Goal: Task Accomplishment & Management: Use online tool/utility

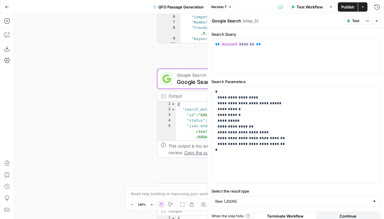
click at [376, 19] on button "Close" at bounding box center [377, 21] width 8 height 8
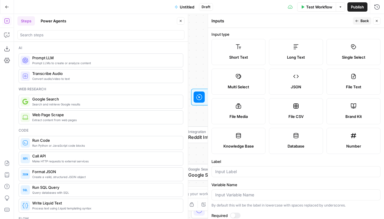
click at [375, 22] on icon "button" at bounding box center [376, 20] width 3 height 3
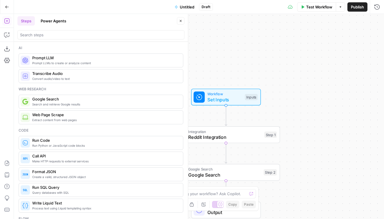
click at [178, 22] on button "Close" at bounding box center [181, 21] width 8 height 8
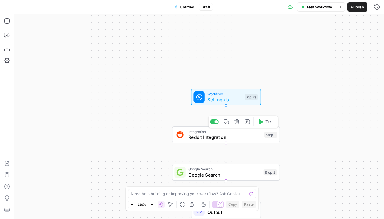
click at [237, 125] on button "Delete step" at bounding box center [236, 121] width 9 height 9
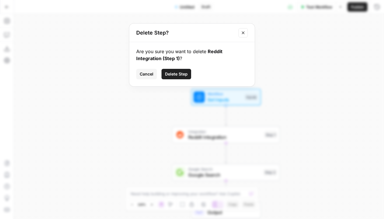
click at [182, 70] on button "Delete Step" at bounding box center [176, 74] width 30 height 10
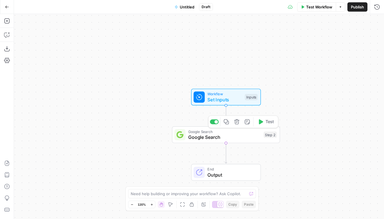
click at [238, 122] on icon "button" at bounding box center [236, 121] width 5 height 5
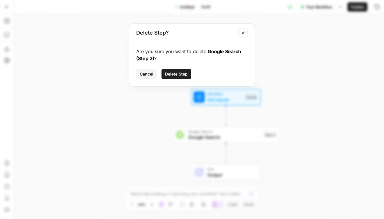
click at [180, 71] on span "Delete Step" at bounding box center [176, 74] width 23 height 6
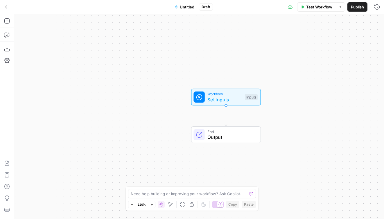
click at [228, 97] on span "Set Inputs" at bounding box center [224, 99] width 35 height 7
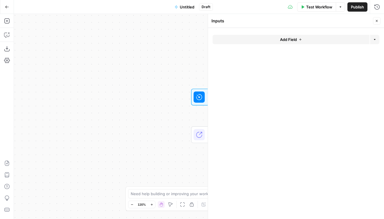
click at [154, 65] on div "Workflow Set Inputs Inputs End Output" at bounding box center [199, 116] width 370 height 205
click at [7, 164] on icon "button" at bounding box center [7, 163] width 6 height 6
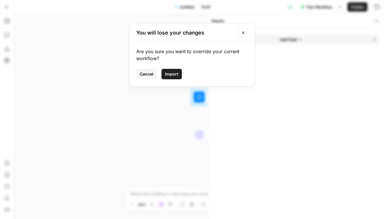
click at [175, 77] on button "Import" at bounding box center [171, 74] width 20 height 10
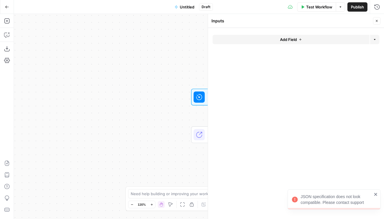
click at [373, 195] on div "JSON specification does not look compatible. Please contact support" at bounding box center [332, 199] width 84 height 15
click at [377, 22] on icon "button" at bounding box center [376, 20] width 3 height 3
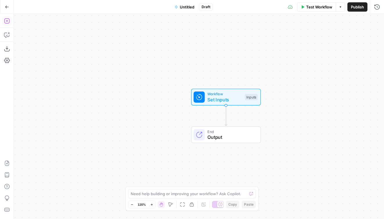
click at [4, 21] on icon "button" at bounding box center [7, 21] width 6 height 6
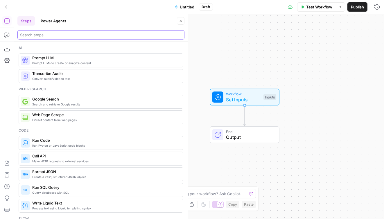
click at [54, 35] on input "search" at bounding box center [101, 35] width 162 height 6
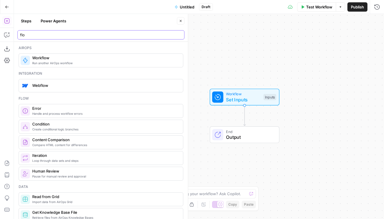
type input "flow"
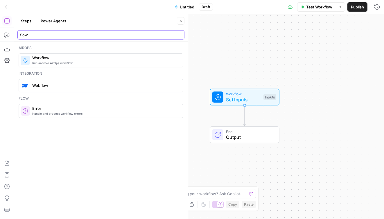
click at [179, 35] on input "flow" at bounding box center [101, 35] width 162 height 6
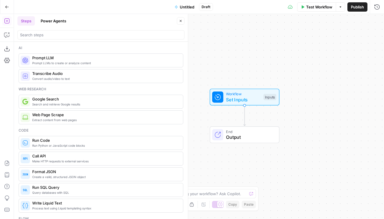
click at [106, 18] on div "Steps Power Agents" at bounding box center [96, 20] width 158 height 9
click at [6, 7] on icon "button" at bounding box center [7, 7] width 4 height 4
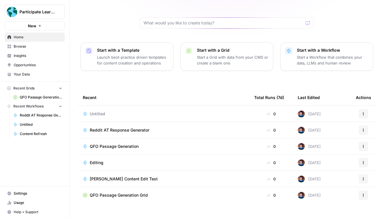
scroll to position [48, 0]
click at [118, 143] on span "QFO Passage Generation" at bounding box center [114, 146] width 49 height 6
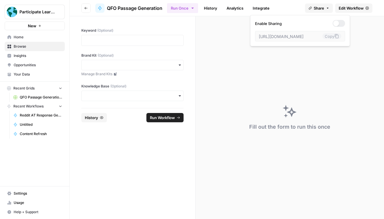
click at [326, 10] on button "Share" at bounding box center [319, 7] width 28 height 9
click at [345, 10] on span "Edit Workflow" at bounding box center [350, 8] width 25 height 6
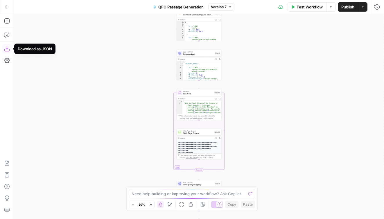
click at [9, 49] on icon "button" at bounding box center [7, 49] width 6 height 6
click at [8, 8] on icon "button" at bounding box center [7, 7] width 4 height 4
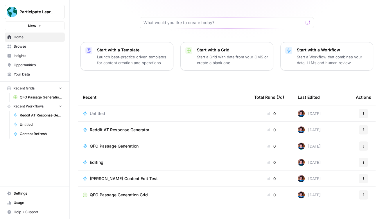
scroll to position [48, 0]
click at [32, 50] on link "Browse" at bounding box center [35, 46] width 60 height 9
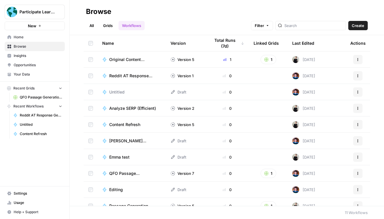
click at [130, 127] on span "Content Refresh" at bounding box center [124, 125] width 31 height 6
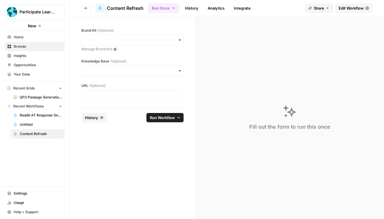
click at [350, 8] on span "Edit Workflow" at bounding box center [350, 8] width 25 height 6
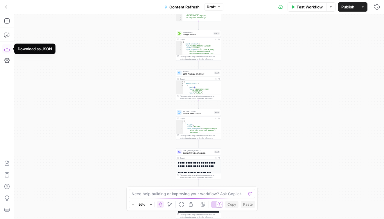
click at [8, 50] on icon "button" at bounding box center [7, 49] width 6 height 6
click at [5, 5] on icon "button" at bounding box center [7, 7] width 4 height 4
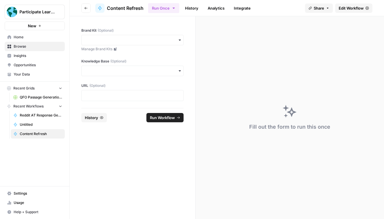
click at [28, 125] on span "Untitled" at bounding box center [41, 124] width 42 height 5
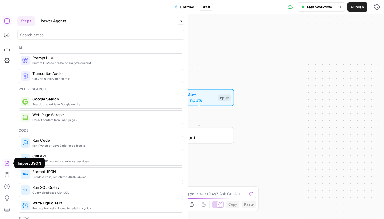
click at [6, 164] on icon "button" at bounding box center [7, 163] width 6 height 6
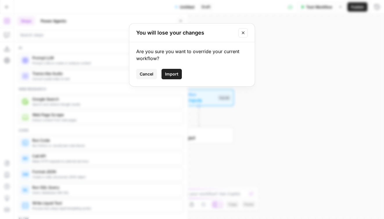
click at [178, 73] on button "Import" at bounding box center [171, 74] width 20 height 10
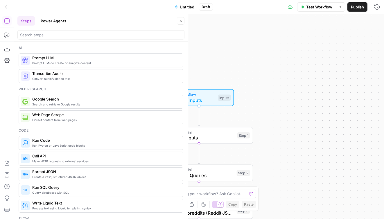
click at [182, 21] on button "Close" at bounding box center [181, 21] width 8 height 8
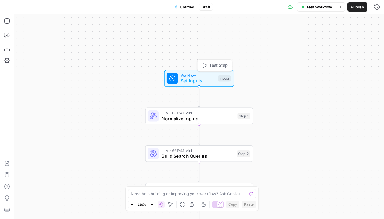
click at [196, 75] on span "Workflow" at bounding box center [197, 75] width 35 height 6
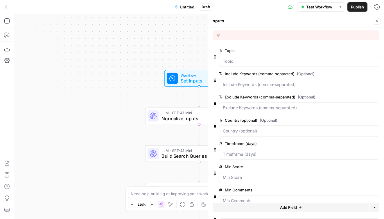
click at [218, 34] on icon at bounding box center [218, 35] width 3 height 3
click at [246, 37] on div at bounding box center [257, 34] width 80 height 5
click at [245, 35] on div at bounding box center [257, 34] width 80 height 5
click at [218, 34] on icon at bounding box center [218, 35] width 3 height 3
click at [377, 22] on icon "button" at bounding box center [376, 20] width 3 height 3
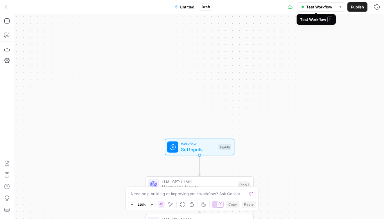
click at [304, 6] on button "Test Workflow" at bounding box center [316, 6] width 39 height 9
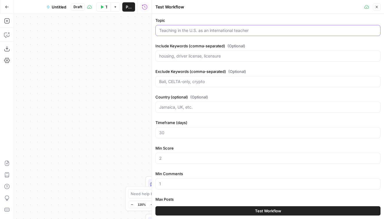
click at [255, 29] on input "Topic" at bounding box center [267, 31] width 217 height 6
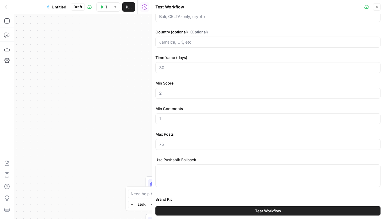
scroll to position [66, 0]
click at [189, 95] on input "Min Score" at bounding box center [267, 93] width 217 height 6
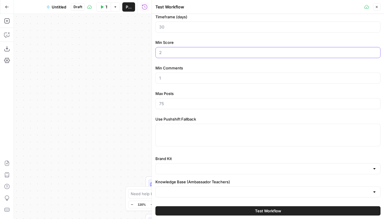
scroll to position [106, 0]
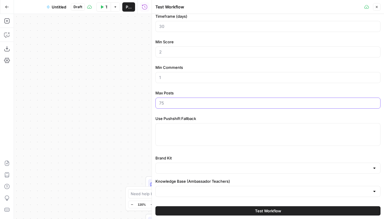
click at [185, 101] on input "Max Posts" at bounding box center [267, 103] width 217 height 6
click at [188, 114] on div "Topic Include Keywords (comma-separated) (Optional) Exclude Keywords (comma-sep…" at bounding box center [267, 29] width 225 height 237
click at [188, 173] on div at bounding box center [267, 167] width 225 height 11
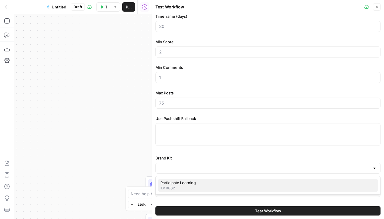
click at [188, 180] on span "Participate Learning" at bounding box center [266, 183] width 213 height 6
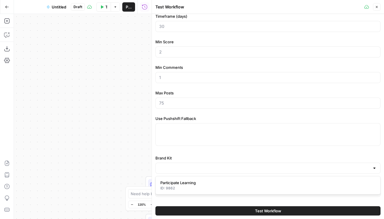
type input "Participate Learning"
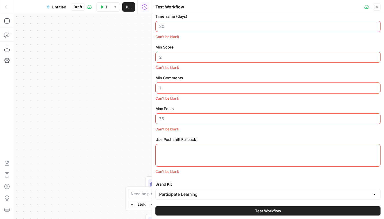
scroll to position [143, 0]
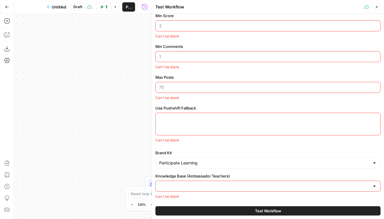
click at [190, 186] on input "Knowledge Base (Ambassador Teachers)" at bounding box center [264, 186] width 210 height 6
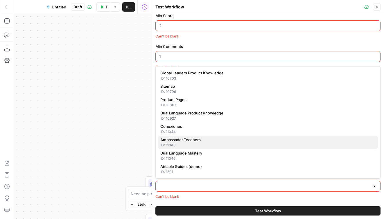
click at [191, 142] on span "Ambassador Teachers" at bounding box center [266, 140] width 213 height 6
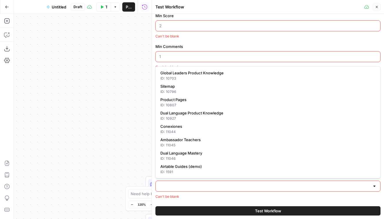
type input "Ambassador Teachers"
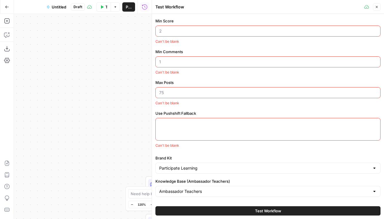
click at [187, 131] on div at bounding box center [267, 129] width 225 height 23
paste textarea "false"
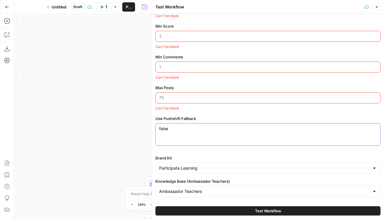
scroll to position [132, 0]
type textarea "false"
click at [165, 100] on input "Max Posts" at bounding box center [267, 98] width 217 height 6
click at [188, 100] on input "Max Posts" at bounding box center [267, 98] width 217 height 6
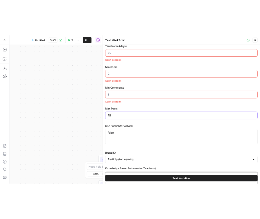
scroll to position [111, 0]
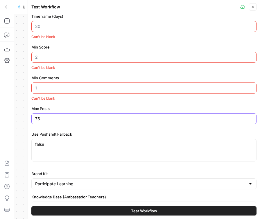
type input "75"
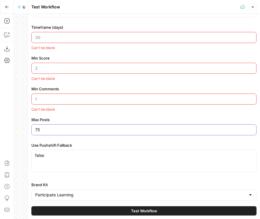
scroll to position [100, 0]
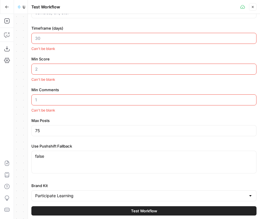
click at [126, 40] on input "Timeframe (days)" at bounding box center [143, 38] width 217 height 6
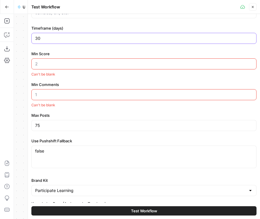
type input "30"
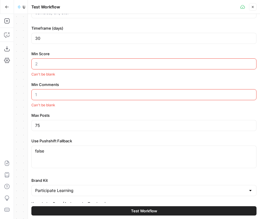
click at [116, 65] on input "Min Score" at bounding box center [143, 64] width 217 height 6
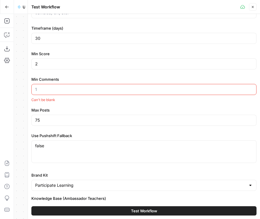
click at [105, 87] on input "Min Comments" at bounding box center [143, 89] width 217 height 6
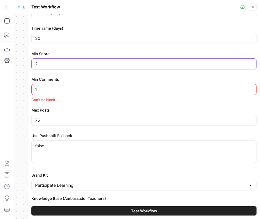
click at [98, 63] on input "2" at bounding box center [143, 64] width 217 height 6
type input "2"
type input "1"
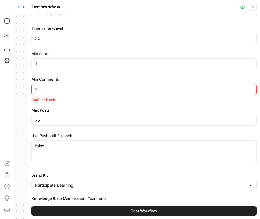
click at [84, 89] on input "Min Comments" at bounding box center [143, 89] width 217 height 6
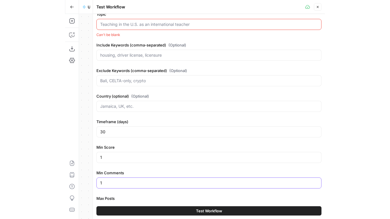
scroll to position [0, 0]
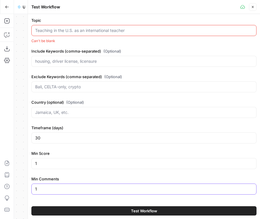
type input "1"
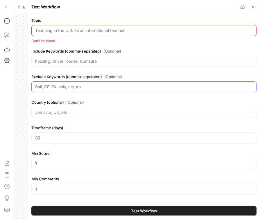
click at [109, 86] on input "Exclude Keywords (comma-separated) (Optional)" at bounding box center [143, 87] width 217 height 6
paste input "anything off-topic for K–12"
type input "anything off-topic for K–12"
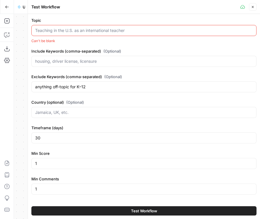
click at [93, 41] on div "Can't be blank" at bounding box center [143, 40] width 225 height 5
click at [93, 30] on input "Topic" at bounding box center [143, 31] width 217 height 6
paste input "Teaching in the U.S. as an international teacher"
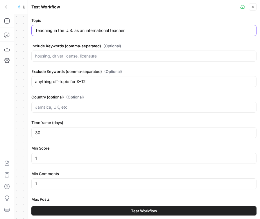
type input "Teaching in the U.S. as an international teacher"
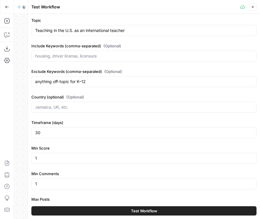
click at [167, 43] on label "Include Keywords (comma-separated) (Optional)" at bounding box center [143, 46] width 225 height 6
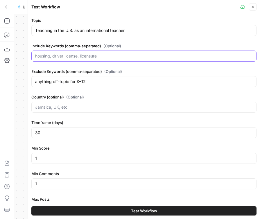
click at [167, 53] on input "Include Keywords (comma-separated) (Optional)" at bounding box center [143, 56] width 217 height 6
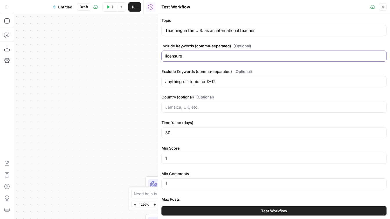
type input "licensure"
click at [280, 210] on span "Test Workflow" at bounding box center [274, 211] width 26 height 6
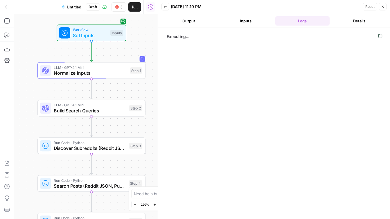
click at [193, 20] on button "Output" at bounding box center [188, 20] width 55 height 9
click at [299, 18] on button "Logs" at bounding box center [302, 20] width 55 height 9
click at [351, 21] on button "Details" at bounding box center [359, 20] width 55 height 9
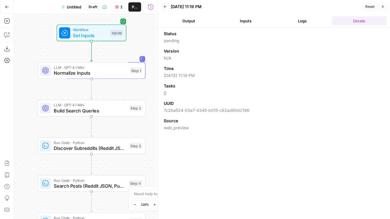
click at [298, 24] on button "Logs" at bounding box center [302, 20] width 55 height 9
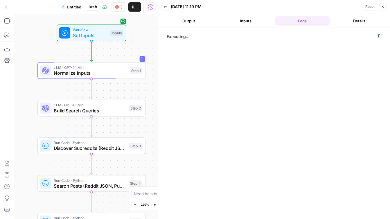
click at [191, 22] on button "Output" at bounding box center [188, 20] width 55 height 9
click at [372, 6] on span "Reset" at bounding box center [369, 6] width 9 height 5
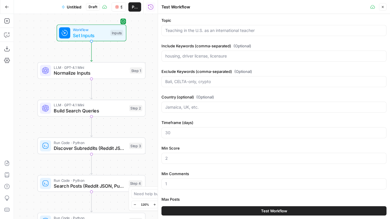
click at [117, 8] on icon "button" at bounding box center [116, 6] width 3 height 3
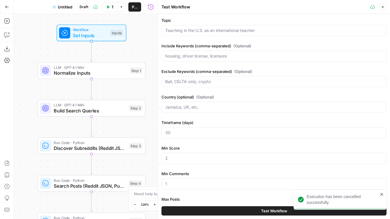
click at [381, 195] on icon "close" at bounding box center [381, 194] width 3 height 3
click at [380, 9] on button "Close" at bounding box center [383, 7] width 8 height 8
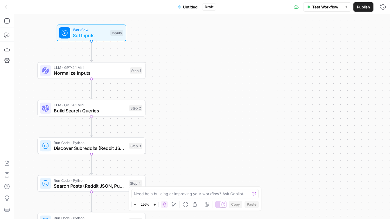
click at [104, 73] on span "Normalize Inputs" at bounding box center [90, 72] width 73 height 7
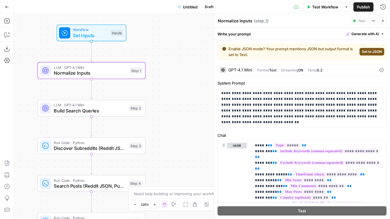
click at [369, 52] on span "Set to JSON" at bounding box center [372, 51] width 20 height 5
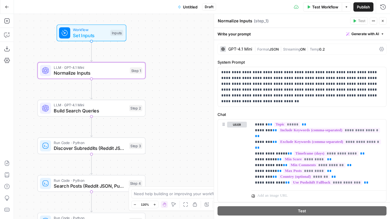
click at [111, 111] on span "Build Search Queries" at bounding box center [90, 110] width 73 height 7
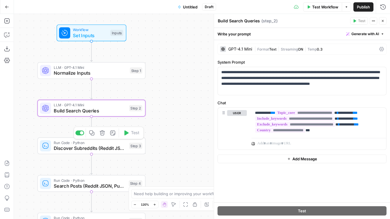
click at [92, 150] on span "Discover Subreddits (Reddit JSON)" at bounding box center [90, 147] width 73 height 7
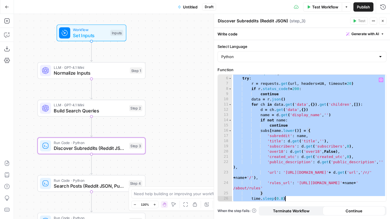
scroll to position [56, 0]
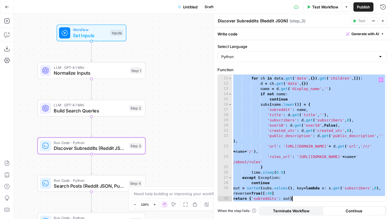
drag, startPoint x: 233, startPoint y: 76, endPoint x: 291, endPoint y: 215, distance: 150.4
click at [0, 0] on form "**********" at bounding box center [0, 0] width 0 height 0
type textarea "**********"
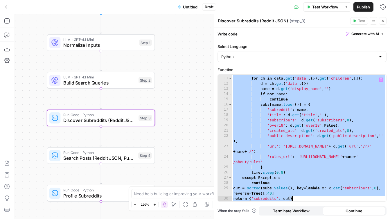
click at [188, 5] on span "Untitled" at bounding box center [190, 7] width 15 height 6
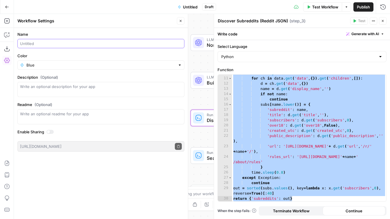
click at [69, 44] on input "Name" at bounding box center [101, 44] width 162 height 6
type input "Subreddit Search Test (Do not run)"
click at [180, 19] on icon "button" at bounding box center [180, 20] width 3 height 3
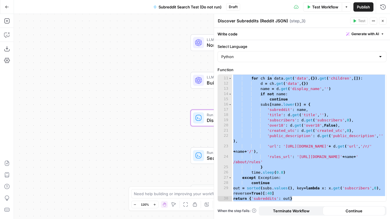
click at [165, 39] on div "Workflow Set Inputs Inputs LLM · GPT-4.1 Mini Normalize Inputs Step 1 LLM · GPT…" at bounding box center [202, 116] width 376 height 205
click at [383, 22] on icon "button" at bounding box center [383, 21] width 2 height 2
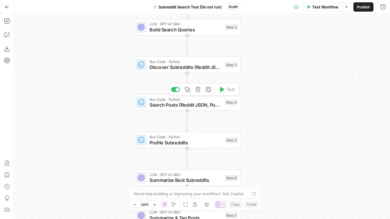
click at [198, 106] on span "Search Posts (Reddit JSON, Pushshift fallback)" at bounding box center [185, 104] width 72 height 7
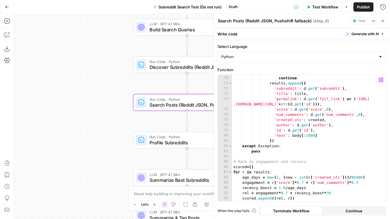
scroll to position [401, 0]
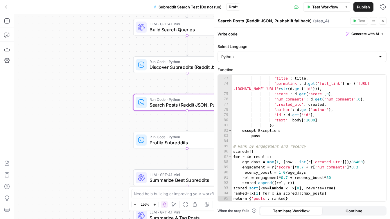
click at [86, 140] on div "Workflow Set Inputs Inputs LLM · GPT-4.1 Mini Normalize Inputs Step 1 LLM · GPT…" at bounding box center [202, 116] width 376 height 205
click at [382, 22] on icon "button" at bounding box center [382, 20] width 3 height 3
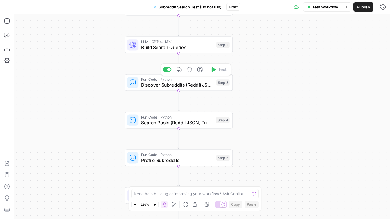
click at [182, 83] on span "Discover Subreddits (Reddit JSON)" at bounding box center [177, 84] width 73 height 7
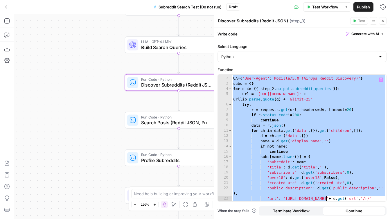
scroll to position [56, 0]
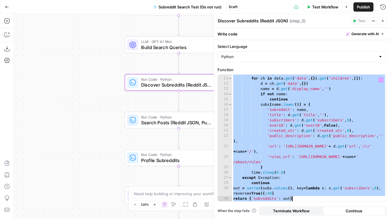
drag, startPoint x: 233, startPoint y: 77, endPoint x: 326, endPoint y: 207, distance: 159.4
click at [0, 0] on form "**********" at bounding box center [0, 0] width 0 height 0
type textarea "**********"
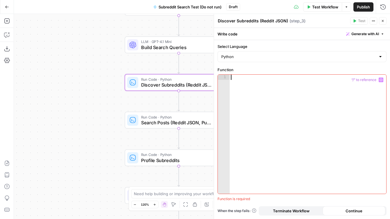
paste textarea "**********"
type textarea "**********"
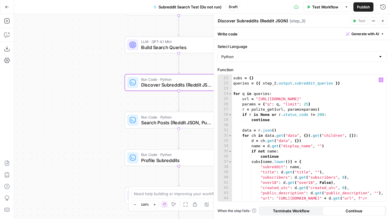
scroll to position [0, 0]
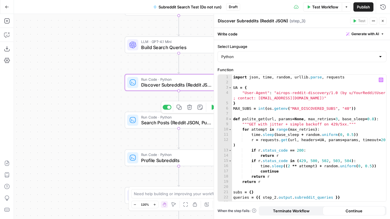
click at [172, 123] on span "Search Posts (Reddit JSON, Pushshift fallback)" at bounding box center [177, 122] width 72 height 7
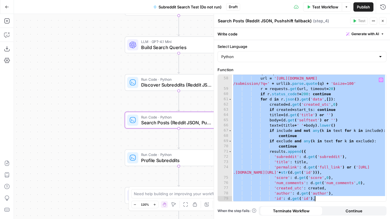
scroll to position [401, 0]
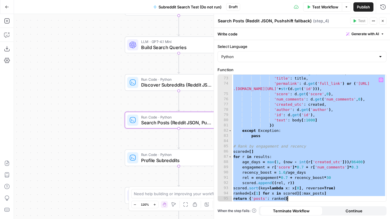
drag, startPoint x: 233, startPoint y: 76, endPoint x: 320, endPoint y: 206, distance: 156.5
click at [0, 0] on form "**********" at bounding box center [0, 0] width 0 height 0
type textarea "**********"
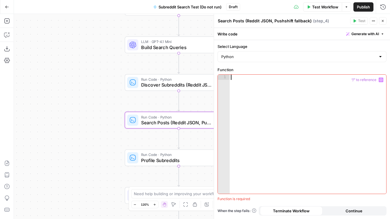
click at [250, 80] on div at bounding box center [307, 139] width 156 height 129
paste textarea "**********"
type textarea "**********"
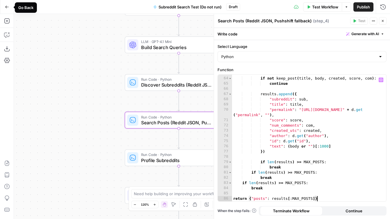
click at [8, 5] on icon "button" at bounding box center [7, 7] width 4 height 4
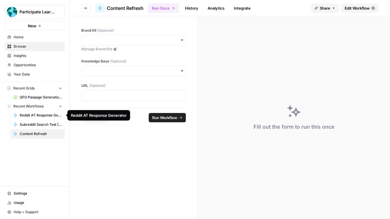
click at [28, 114] on span "Reddit AT Response Generator" at bounding box center [41, 115] width 42 height 5
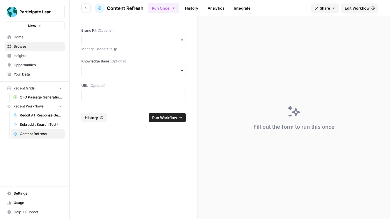
click at [346, 8] on span "Edit Workflow" at bounding box center [356, 8] width 25 height 6
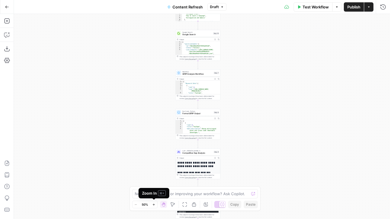
click at [152, 205] on icon "button" at bounding box center [153, 204] width 3 height 3
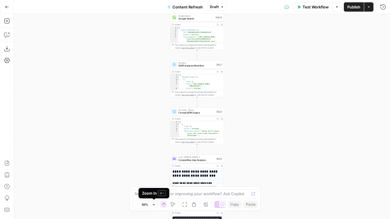
click at [152, 205] on icon "button" at bounding box center [153, 204] width 3 height 3
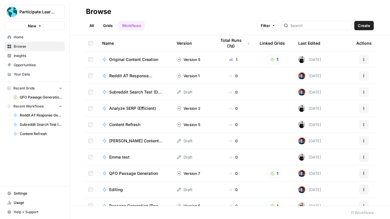
click at [132, 94] on span "Subreddit Search Test (Do not run)" at bounding box center [135, 92] width 53 height 6
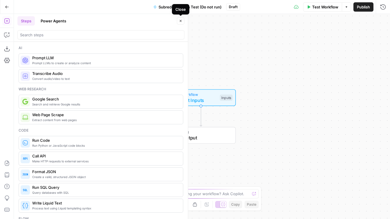
click at [179, 21] on icon "button" at bounding box center [180, 20] width 3 height 3
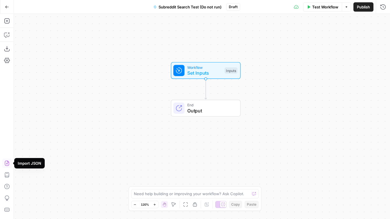
click at [7, 162] on icon "button" at bounding box center [7, 163] width 6 height 6
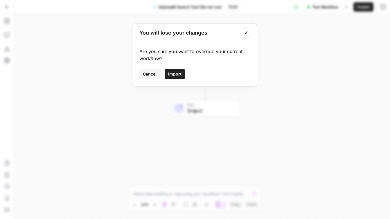
click at [173, 76] on span "Import" at bounding box center [174, 74] width 13 height 6
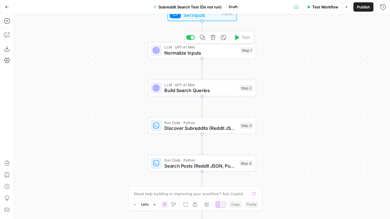
click at [209, 126] on span "Discover Subreddits (Reddit JSON)" at bounding box center [200, 127] width 73 height 7
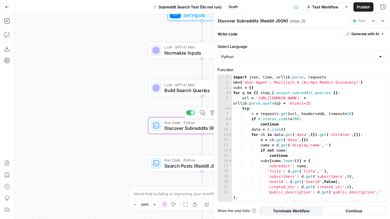
click at [187, 162] on span "Search Posts (Reddit JSON, Pushshift fallback)" at bounding box center [200, 165] width 72 height 7
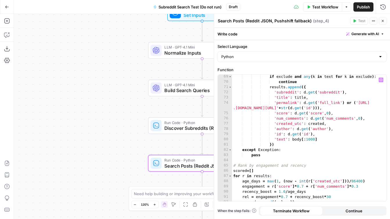
scroll to position [401, 0]
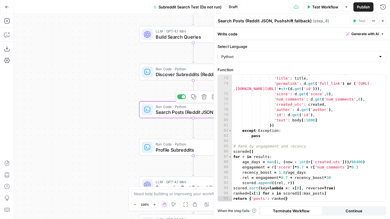
click at [184, 75] on span "Discover Subreddits (Reddit JSON)" at bounding box center [192, 74] width 73 height 7
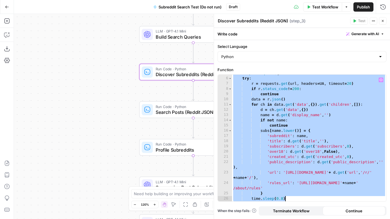
scroll to position [56, 0]
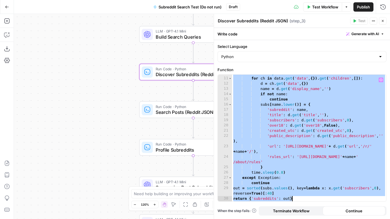
drag, startPoint x: 233, startPoint y: 78, endPoint x: 334, endPoint y: 202, distance: 159.7
click at [334, 202] on div "**********" at bounding box center [302, 129] width 176 height 179
type textarea "**********"
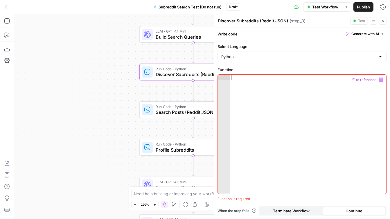
paste textarea "**********"
type textarea "**********"
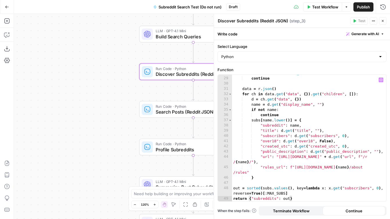
click at [90, 127] on div "Workflow Set Inputs Inputs LLM · GPT-4.1 Mini Normalize Inputs Step 1 LLM · GPT…" at bounding box center [202, 116] width 376 height 205
click at [99, 104] on div "Workflow Set Inputs Inputs LLM · GPT-4.1 Mini Normalize Inputs Step 1 LLM · GPT…" at bounding box center [202, 116] width 376 height 205
click at [382, 22] on icon "button" at bounding box center [382, 20] width 3 height 3
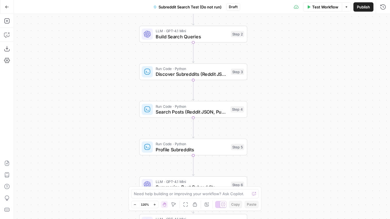
click at [310, 93] on div "Workflow Set Inputs Inputs LLM · GPT-4.1 Mini Normalize Inputs Step 1 LLM · GPT…" at bounding box center [202, 116] width 376 height 205
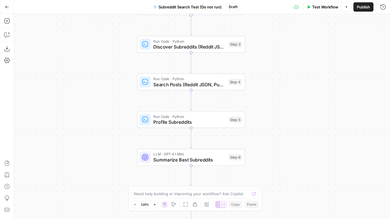
click at [208, 43] on span "Run Code · Python" at bounding box center [189, 41] width 73 height 6
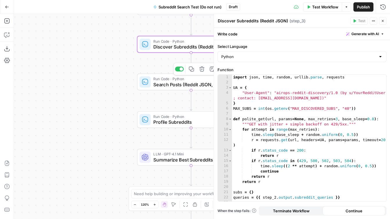
click at [185, 82] on span "Search Posts (Reddit JSON, Pushshift fallback)" at bounding box center [189, 84] width 72 height 7
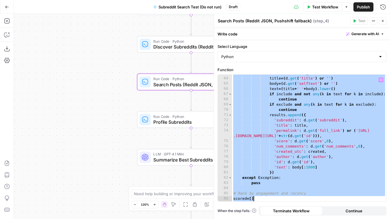
scroll to position [401, 0]
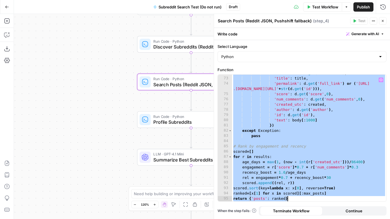
drag, startPoint x: 232, startPoint y: 77, endPoint x: 345, endPoint y: 205, distance: 170.4
click at [345, 205] on div "**********" at bounding box center [302, 129] width 176 height 179
type textarea "**********"
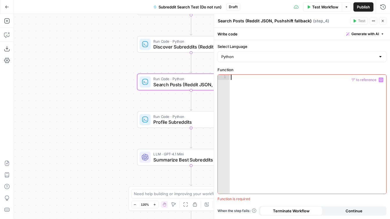
paste textarea "**********"
type textarea "**********"
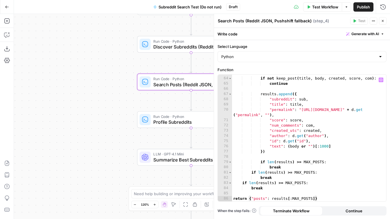
click at [112, 106] on div "Workflow Set Inputs Inputs LLM · GPT-4.1 Mini Normalize Inputs Step 1 LLM · GPT…" at bounding box center [202, 116] width 376 height 205
click at [197, 120] on span "Profile Subreddits" at bounding box center [189, 121] width 73 height 7
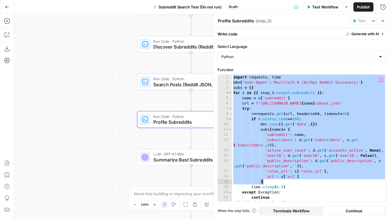
scroll to position [20, 0]
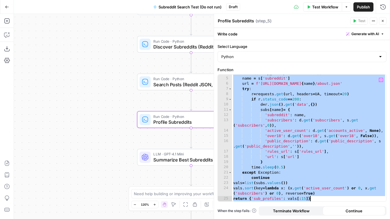
drag, startPoint x: 233, startPoint y: 77, endPoint x: 341, endPoint y: 205, distance: 167.4
click at [341, 205] on div "**********" at bounding box center [302, 129] width 176 height 179
type textarea "**********"
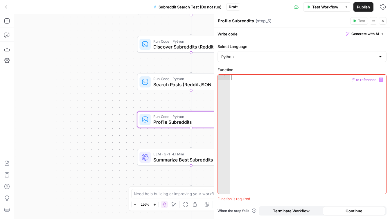
paste textarea "**********"
type textarea "**********"
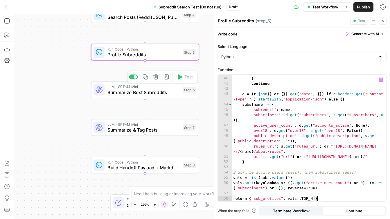
click at [153, 91] on span "Summarize Best Subreddits" at bounding box center [143, 92] width 73 height 7
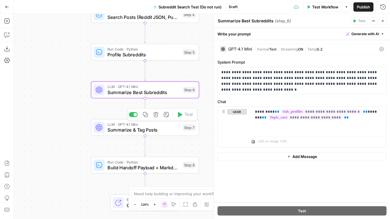
click at [162, 131] on span "Summarize & Tag Posts" at bounding box center [143, 129] width 73 height 7
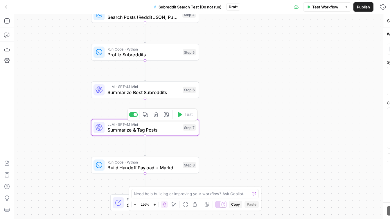
type textarea "Summarize & Tag Posts"
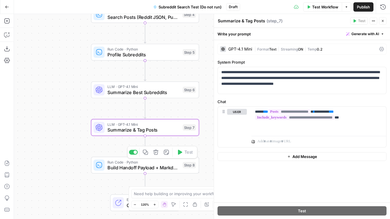
click at [151, 168] on span "Build Handoff Payload + Markdown Digest" at bounding box center [143, 167] width 73 height 7
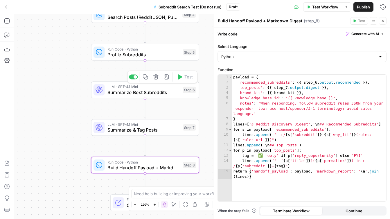
click at [154, 92] on span "Summarize Best Subreddits" at bounding box center [143, 92] width 73 height 7
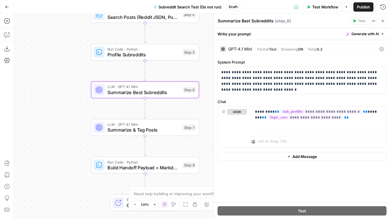
click at [123, 95] on span "Summarize Best Subreddits" at bounding box center [143, 92] width 73 height 7
click at [382, 49] on icon at bounding box center [381, 49] width 5 height 5
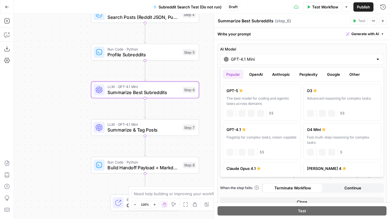
click at [382, 48] on label "AI Model" at bounding box center [302, 49] width 164 height 6
click at [373, 56] on input "GPT-4.1 Mini" at bounding box center [302, 59] width 142 height 6
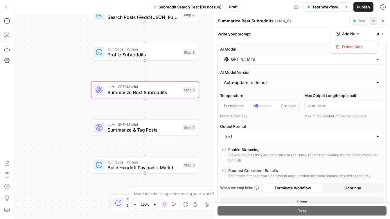
click at [373, 21] on icon "button" at bounding box center [373, 21] width 1 height 1
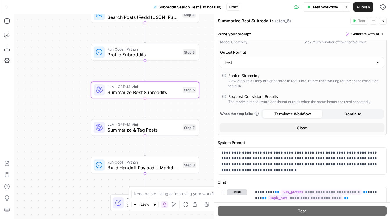
scroll to position [116, 0]
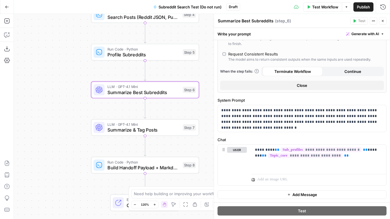
click at [309, 86] on button "Close" at bounding box center [302, 85] width 164 height 9
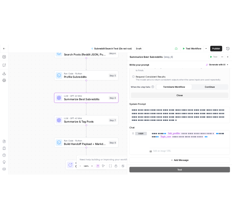
scroll to position [0, 0]
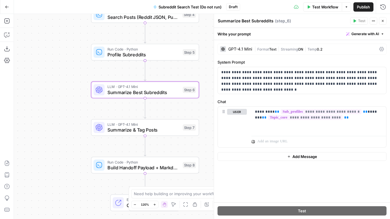
click at [138, 92] on span "Summarize Best Subreddits" at bounding box center [143, 92] width 73 height 7
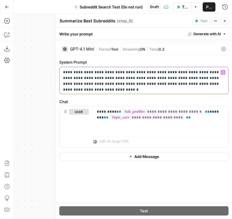
drag, startPoint x: 220, startPoint y: 85, endPoint x: 63, endPoint y: 73, distance: 158.0
click at [63, 73] on p "**********" at bounding box center [143, 77] width 161 height 17
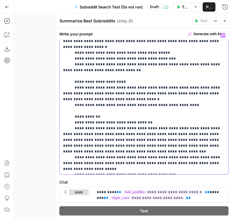
scroll to position [29, 0]
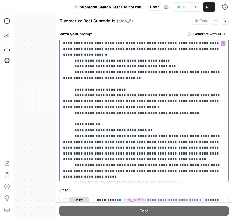
click at [72, 84] on p "**********" at bounding box center [143, 109] width 161 height 139
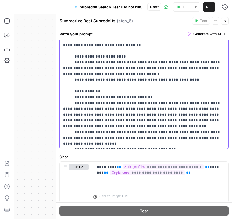
scroll to position [63, 0]
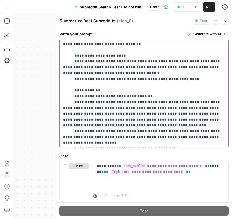
click at [73, 85] on p "**********" at bounding box center [143, 75] width 161 height 139
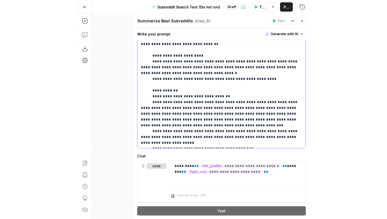
scroll to position [79, 0]
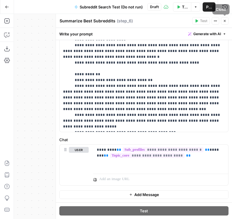
click at [223, 21] on icon "button" at bounding box center [224, 20] width 3 height 3
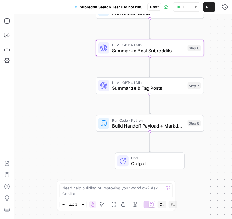
click at [125, 120] on span "Run Code · Python" at bounding box center [148, 120] width 73 height 6
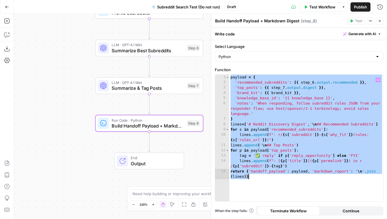
drag, startPoint x: 231, startPoint y: 78, endPoint x: 280, endPoint y: 187, distance: 118.8
click at [280, 187] on div "payload = { 'recommended_subreddits' : {{ step_6 . output . recommended }} , 't…" at bounding box center [306, 146] width 154 height 142
type textarea "**********"
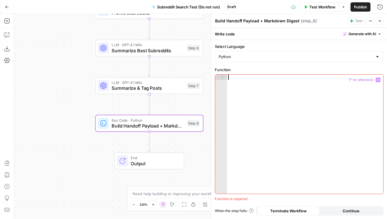
paste textarea "*"
type textarea "*"
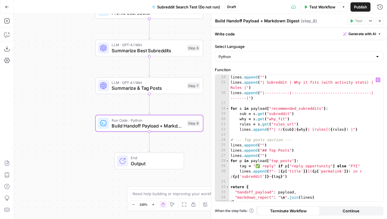
scroll to position [0, 0]
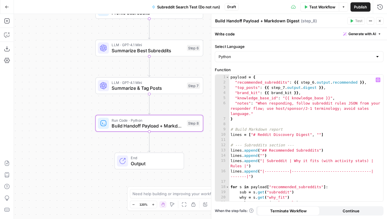
click at [171, 160] on span "Output" at bounding box center [154, 163] width 47 height 7
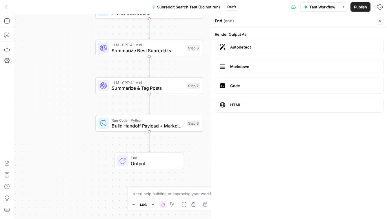
click at [251, 64] on span "Markdown" at bounding box center [304, 67] width 149 height 6
click at [380, 21] on icon "button" at bounding box center [380, 21] width 2 height 2
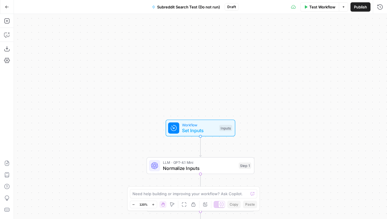
click at [9, 9] on button "Go Back" at bounding box center [7, 7] width 10 height 10
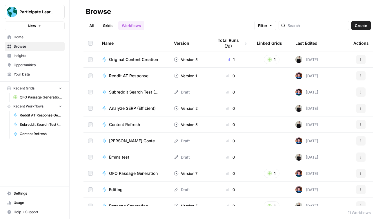
click at [32, 193] on span "Settings" at bounding box center [38, 193] width 48 height 5
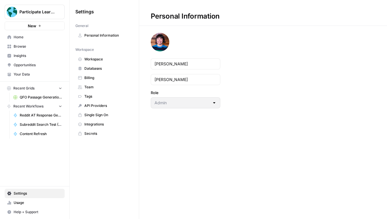
click at [86, 124] on span "Integrations" at bounding box center [107, 124] width 46 height 5
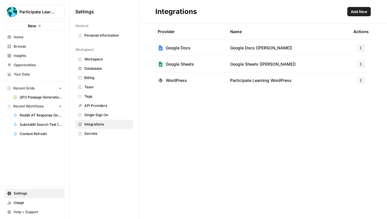
click at [364, 13] on span "Add New" at bounding box center [359, 12] width 17 height 6
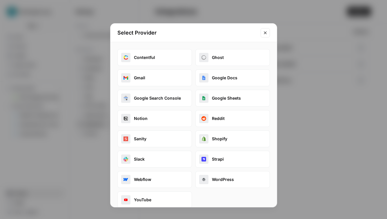
scroll to position [8, 0]
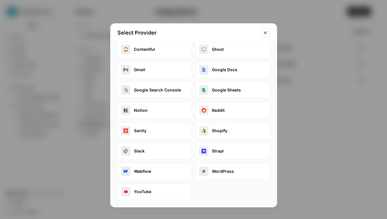
click at [213, 113] on button "Reddit" at bounding box center [233, 110] width 75 height 17
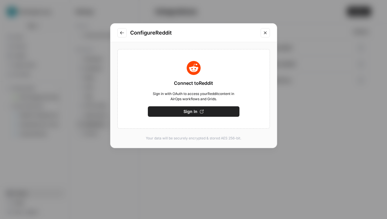
click at [212, 112] on button "Sign In" at bounding box center [194, 111] width 92 height 10
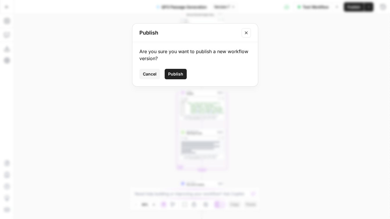
click at [149, 73] on span "Cancel" at bounding box center [150, 74] width 14 height 6
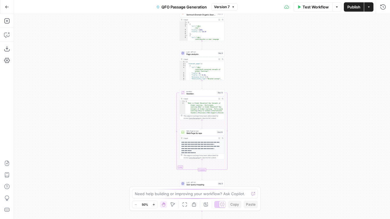
click at [6, 8] on icon "button" at bounding box center [7, 7] width 4 height 4
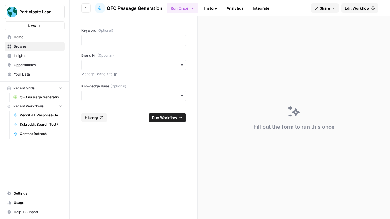
click at [28, 38] on span "Home" at bounding box center [38, 37] width 48 height 5
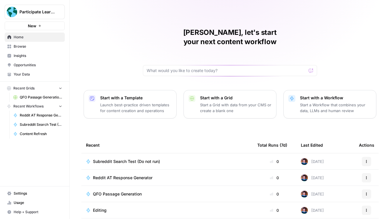
click at [122, 158] on span "Subreddit Search Test (Do not run)" at bounding box center [126, 161] width 67 height 6
